Goal: Task Accomplishment & Management: Use online tool/utility

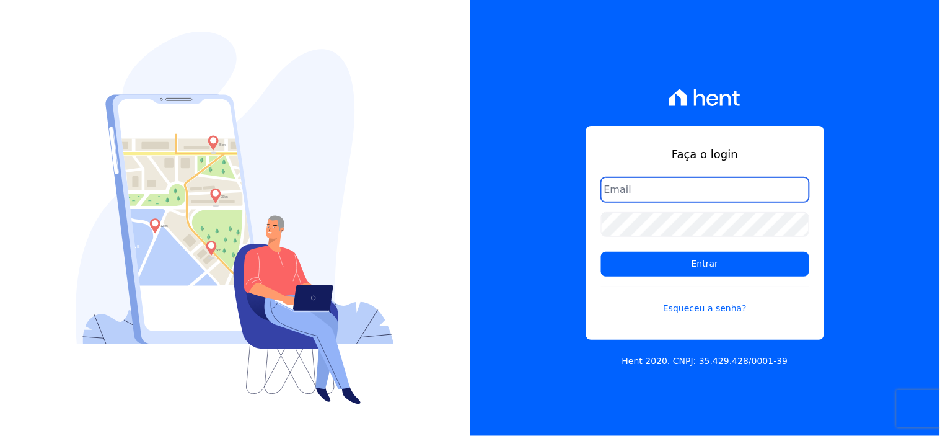
drag, startPoint x: 714, startPoint y: 187, endPoint x: 717, endPoint y: 195, distance: 8.6
click at [714, 187] on input "email" at bounding box center [705, 189] width 208 height 25
type input "[EMAIL_ADDRESS][DOMAIN_NAME]"
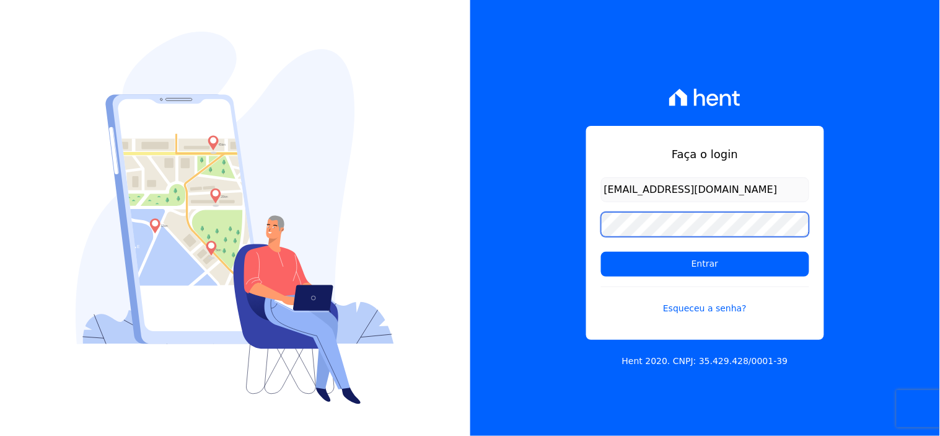
click at [601, 252] on input "Entrar" at bounding box center [705, 264] width 208 height 25
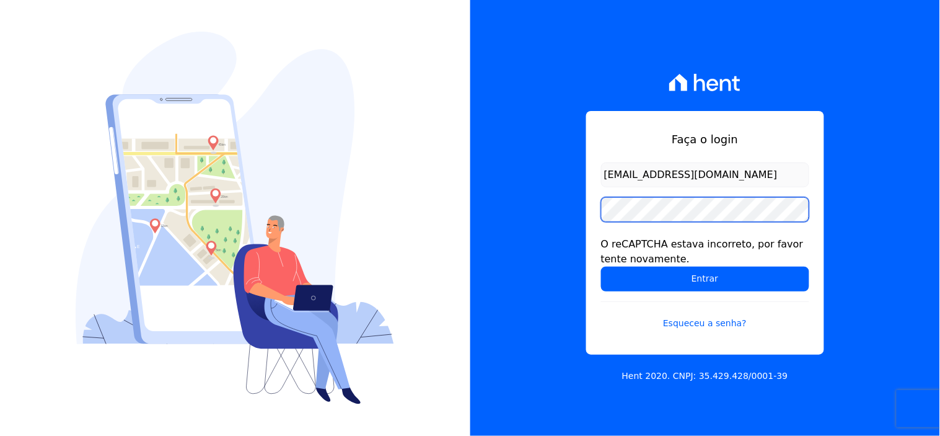
click at [601, 266] on input "Entrar" at bounding box center [705, 278] width 208 height 25
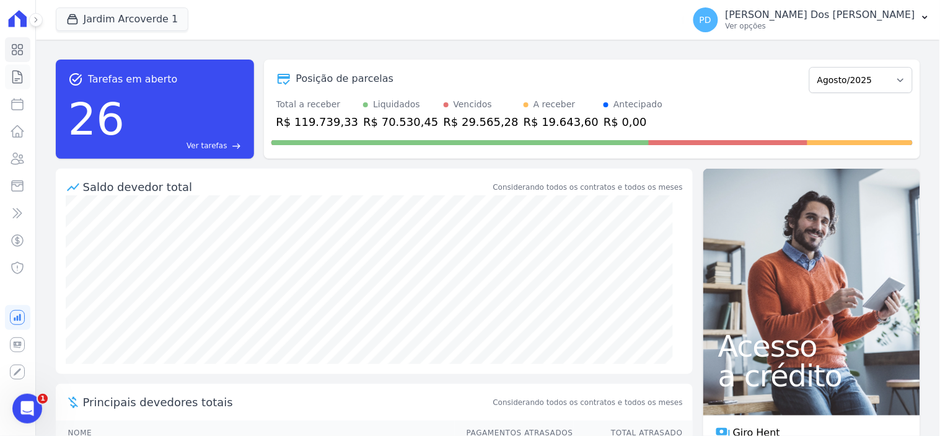
click at [21, 76] on icon at bounding box center [17, 76] width 15 height 15
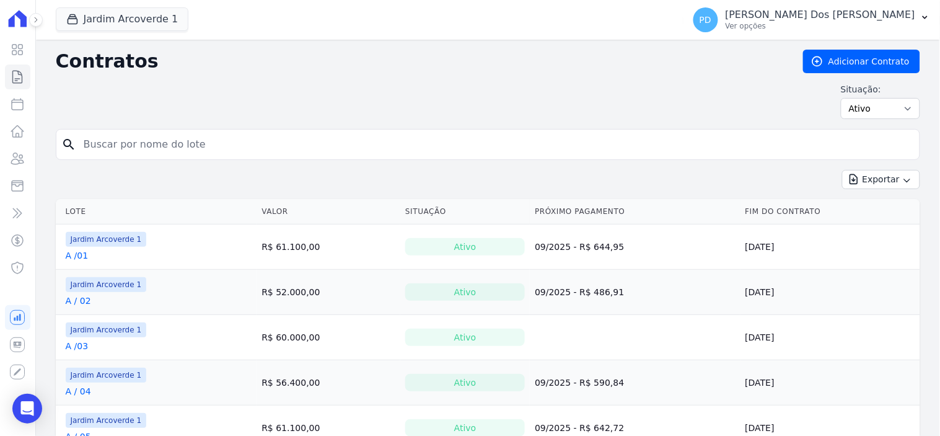
click at [209, 141] on input "search" at bounding box center [495, 144] width 838 height 25
